Goal: Information Seeking & Learning: Learn about a topic

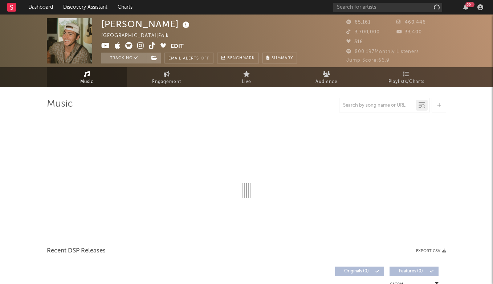
select select "6m"
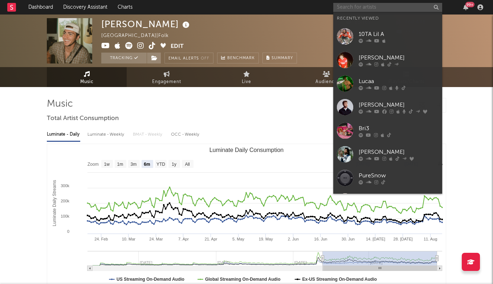
click at [358, 7] on input "text" at bounding box center [387, 7] width 109 height 9
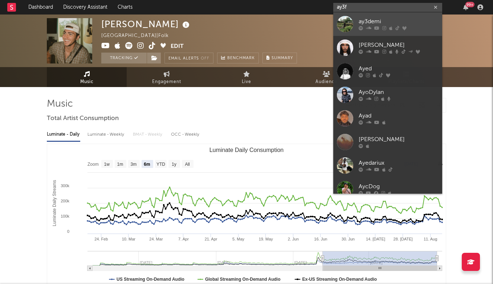
type input "ay3f"
click at [369, 20] on div "ay3demi" at bounding box center [399, 21] width 80 height 9
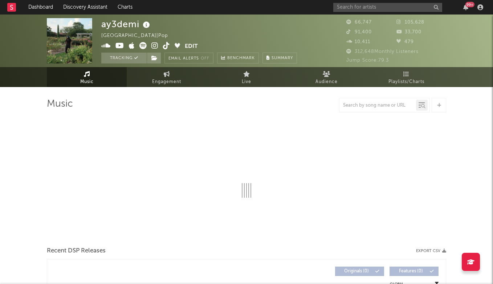
select select "6m"
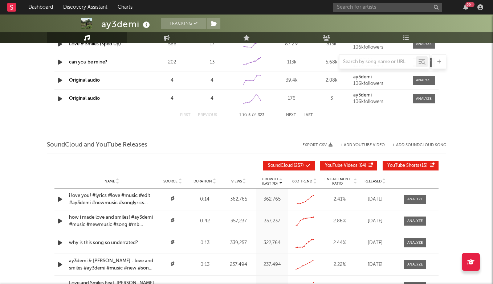
scroll to position [785, 0]
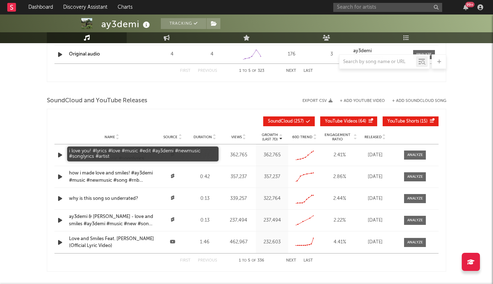
click at [78, 150] on div "i love you! #lyrics #love #music #edit #ay3demi #newmusic #songlyrics #artist" at bounding box center [112, 155] width 86 height 14
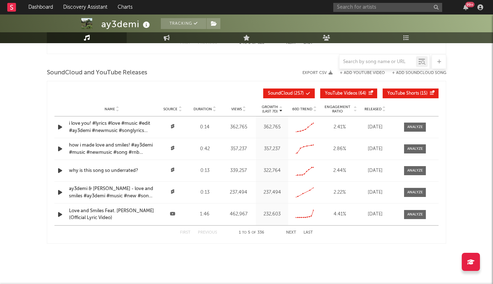
scroll to position [810, 0]
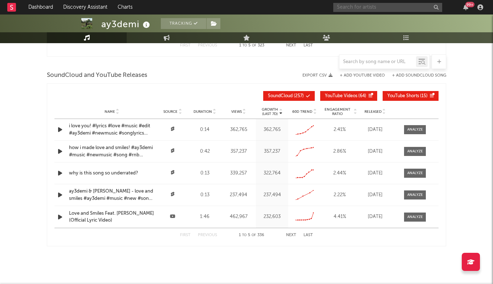
click at [363, 8] on input "text" at bounding box center [387, 7] width 109 height 9
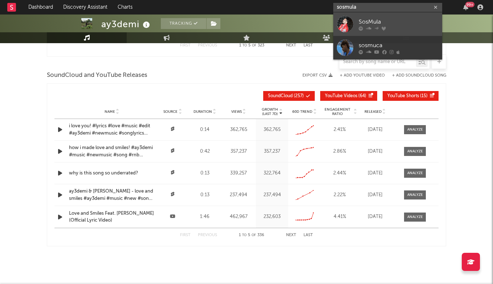
type input "sosmula"
click at [387, 24] on div "SosMula" at bounding box center [399, 21] width 80 height 9
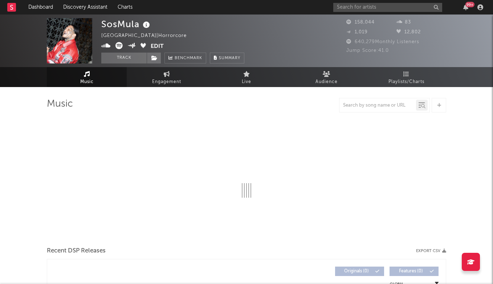
select select "6m"
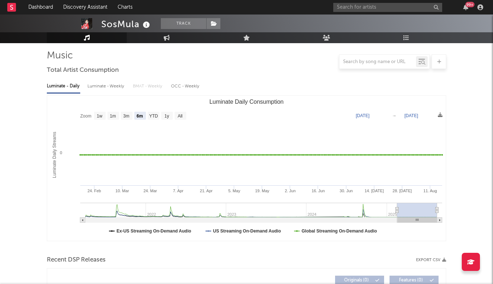
scroll to position [53, 0]
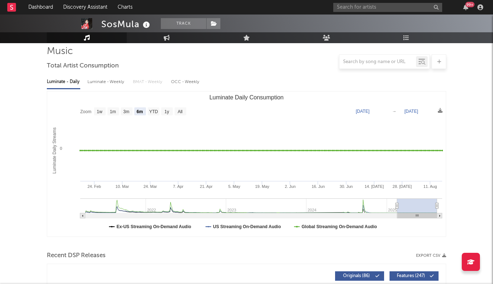
type input "[DATE]"
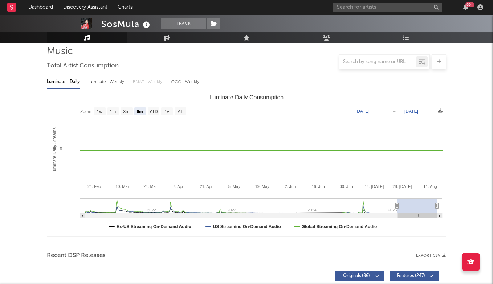
type input "[DATE]"
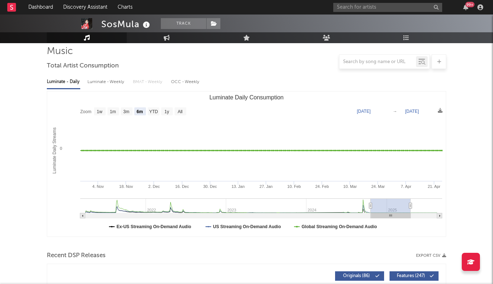
drag, startPoint x: 420, startPoint y: 210, endPoint x: 394, endPoint y: 210, distance: 26.5
click at [394, 210] on rect "Luminate Daily Consumption" at bounding box center [391, 206] width 40 height 15
type input "[DATE]"
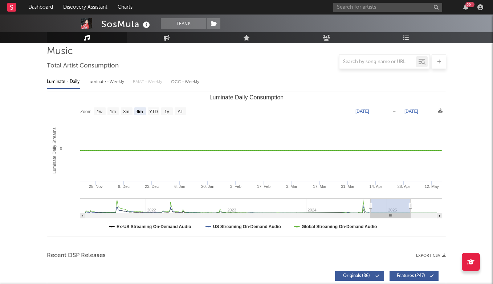
type input "[DATE]"
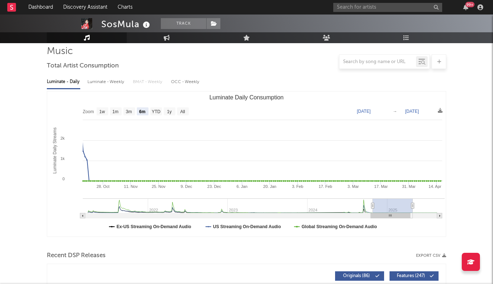
type input "[DATE]"
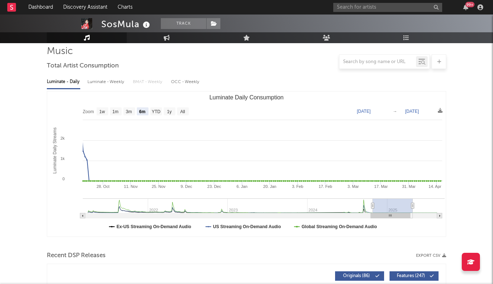
type input "[DATE]"
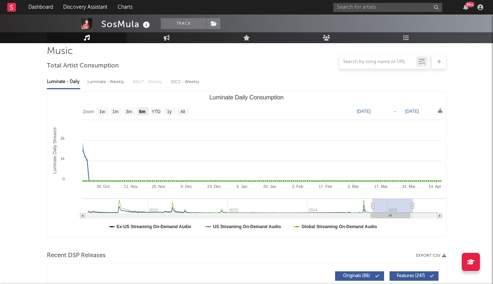
type input "[DATE]"
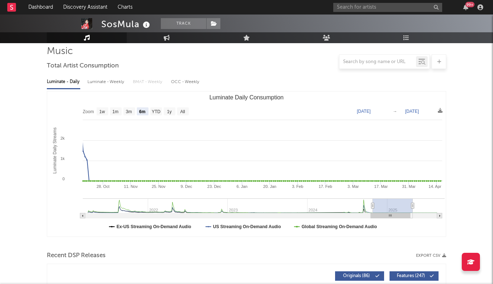
type input "[DATE]"
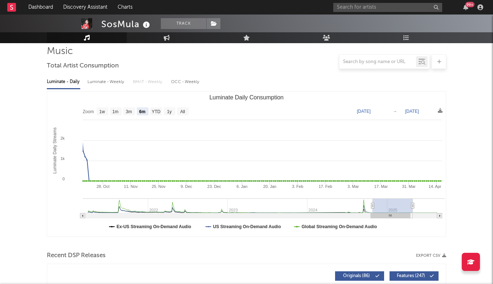
type input "[DATE]"
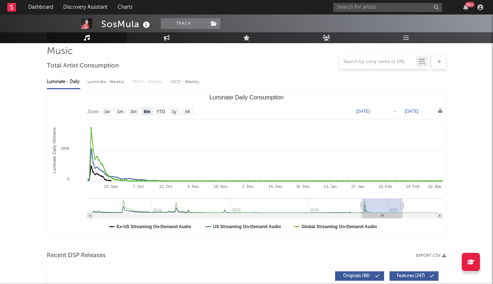
type input "[DATE]"
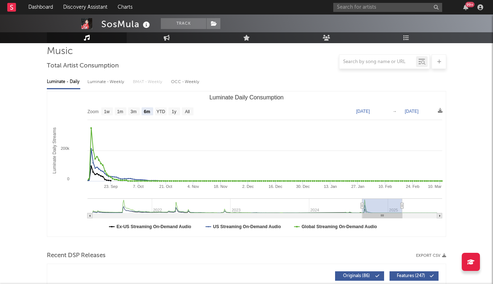
type input "[DATE]"
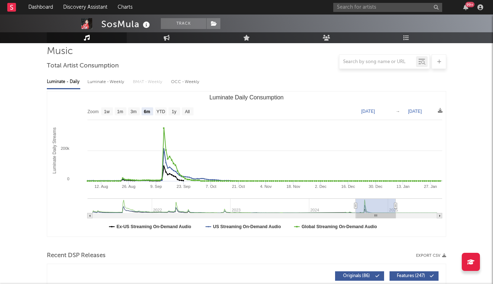
type input "[DATE]"
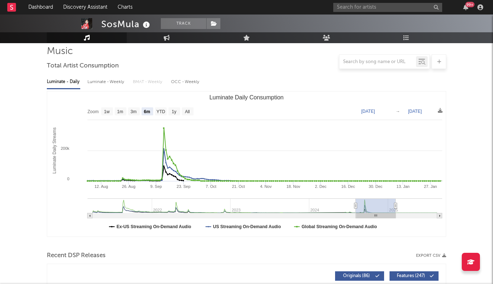
type input "[DATE]"
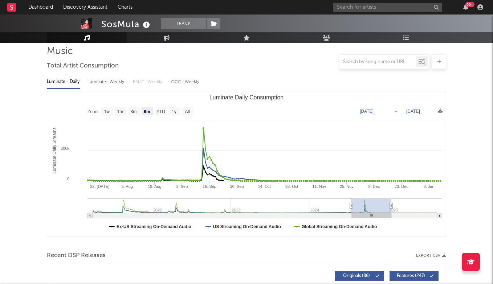
type input "[DATE]"
drag, startPoint x: 390, startPoint y: 210, endPoint x: 363, endPoint y: 210, distance: 26.9
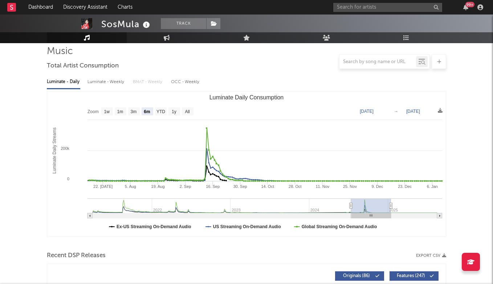
click at [363, 210] on rect "Luminate Daily Consumption" at bounding box center [371, 206] width 40 height 15
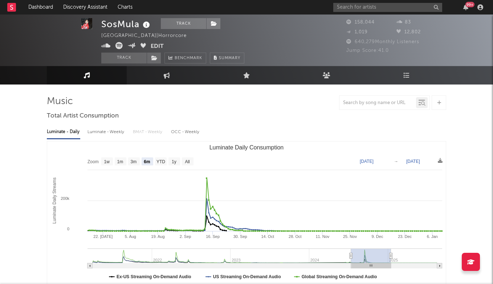
scroll to position [2, 0]
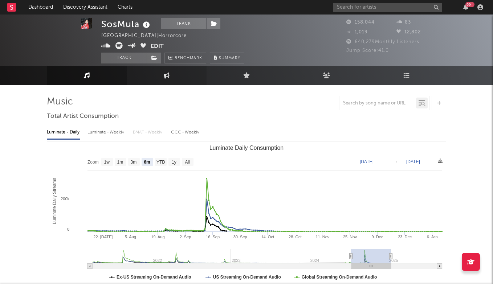
click at [166, 72] on link "Engagement" at bounding box center [167, 75] width 80 height 19
select select "1w"
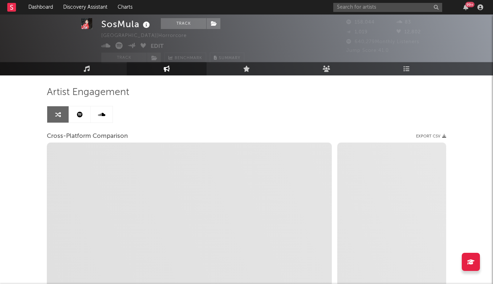
scroll to position [16, 0]
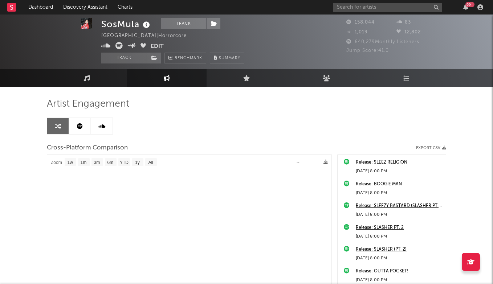
select select "1m"
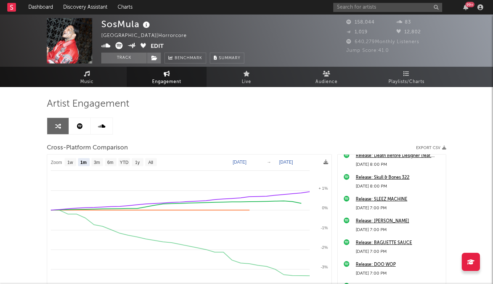
scroll to position [0, 0]
